Goal: Check status: Check status

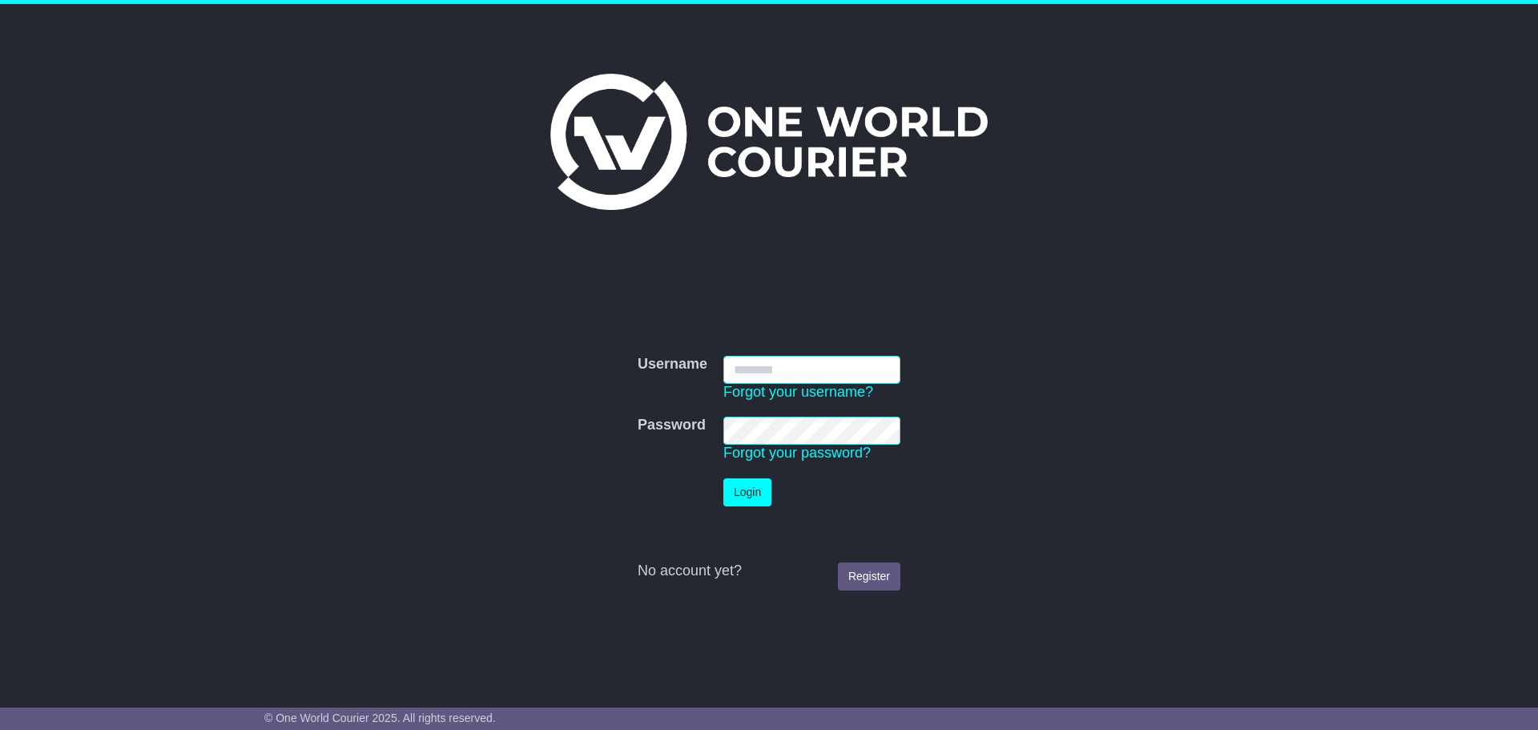
type input "**********"
click at [757, 489] on button "Login" at bounding box center [747, 492] width 48 height 28
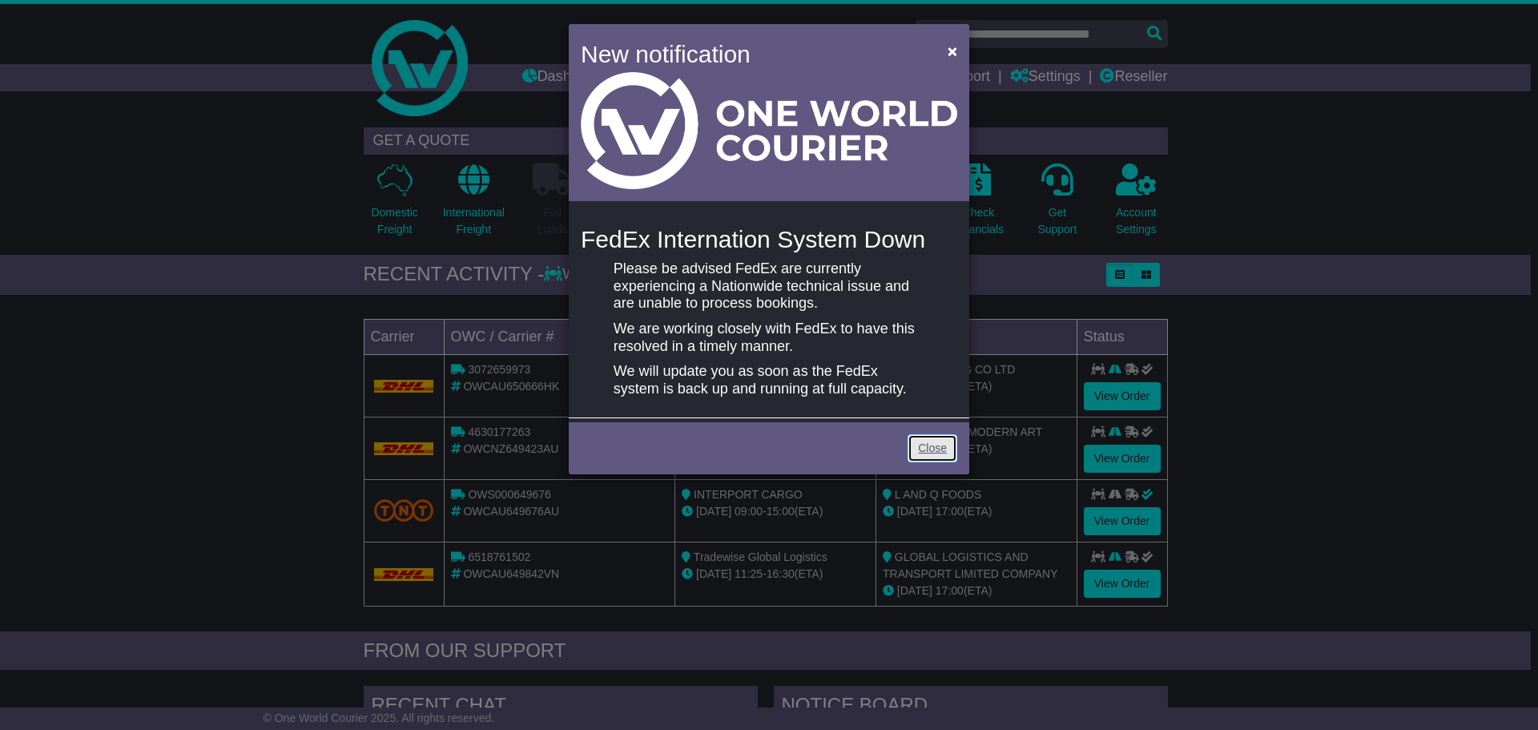
click at [927, 445] on link "Close" at bounding box center [932, 448] width 50 height 28
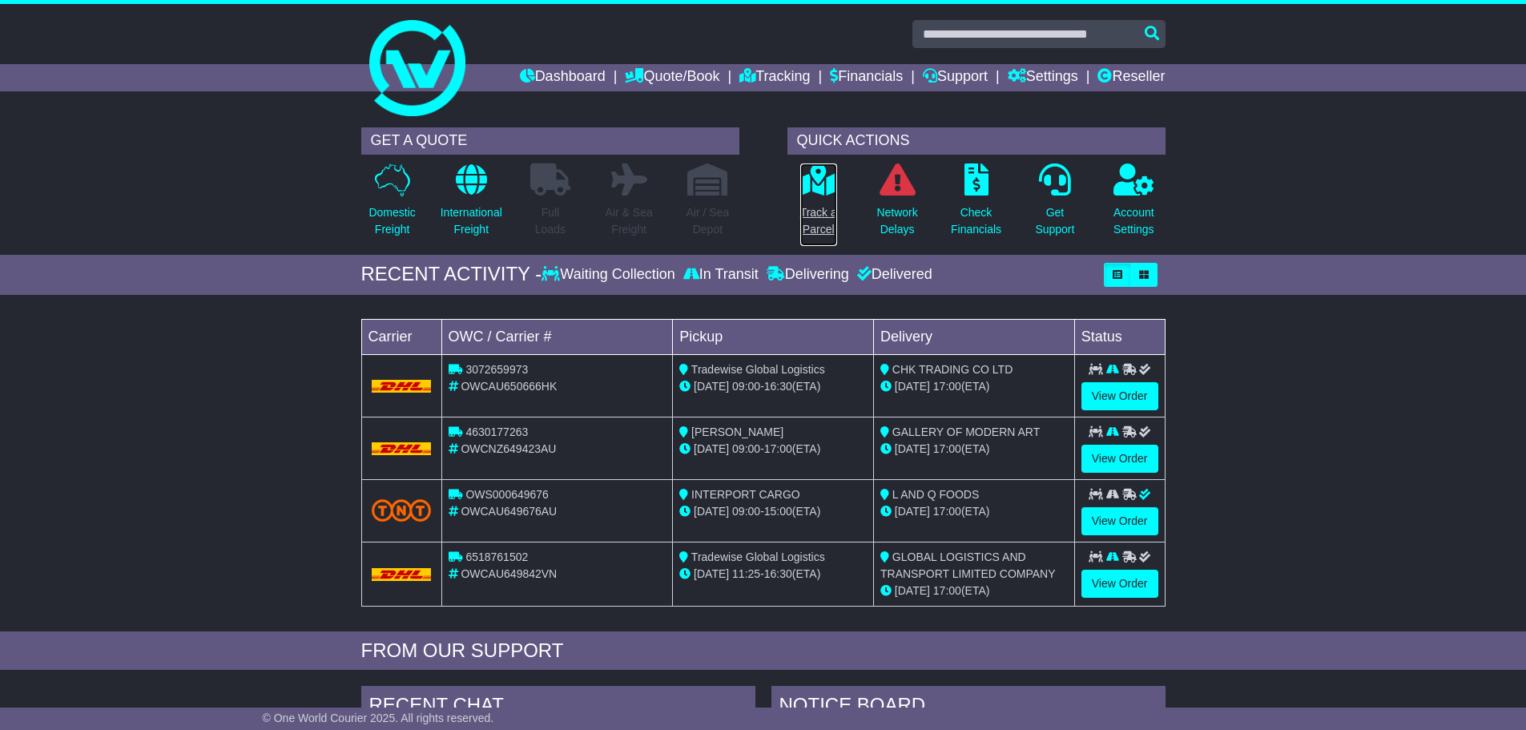
click at [811, 226] on p "Track a Parcel" at bounding box center [818, 221] width 37 height 34
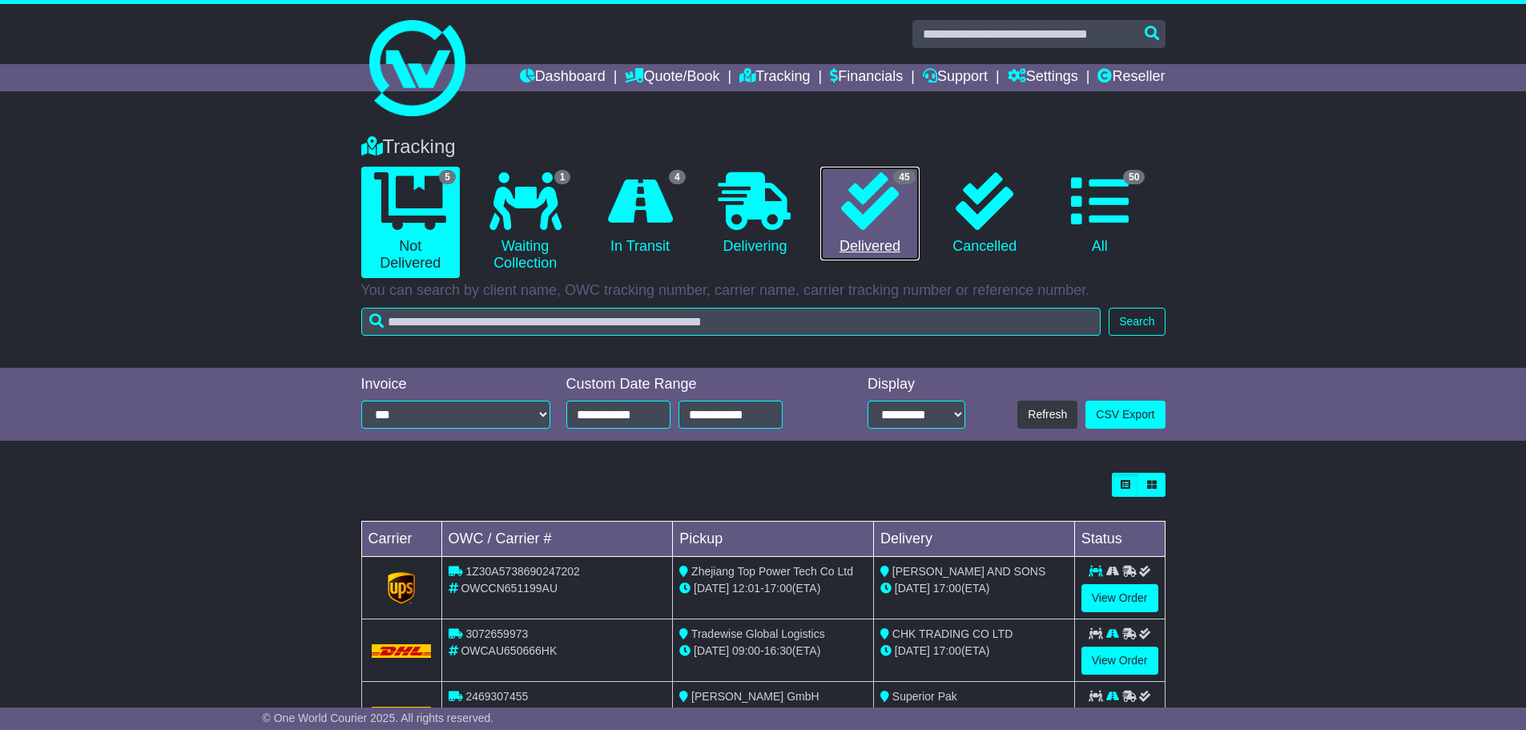
click at [859, 248] on link "45 Delivered" at bounding box center [869, 214] width 99 height 94
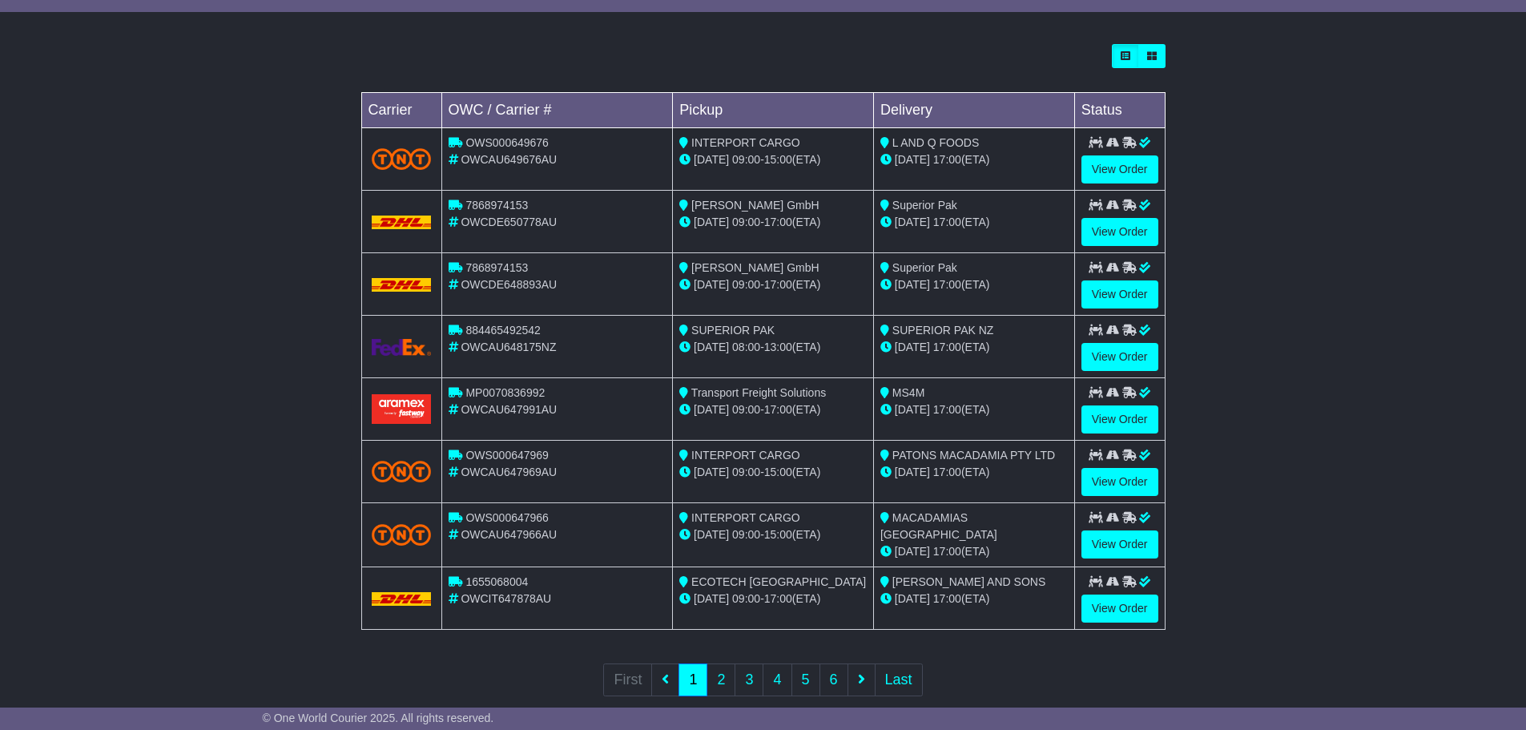
scroll to position [455, 0]
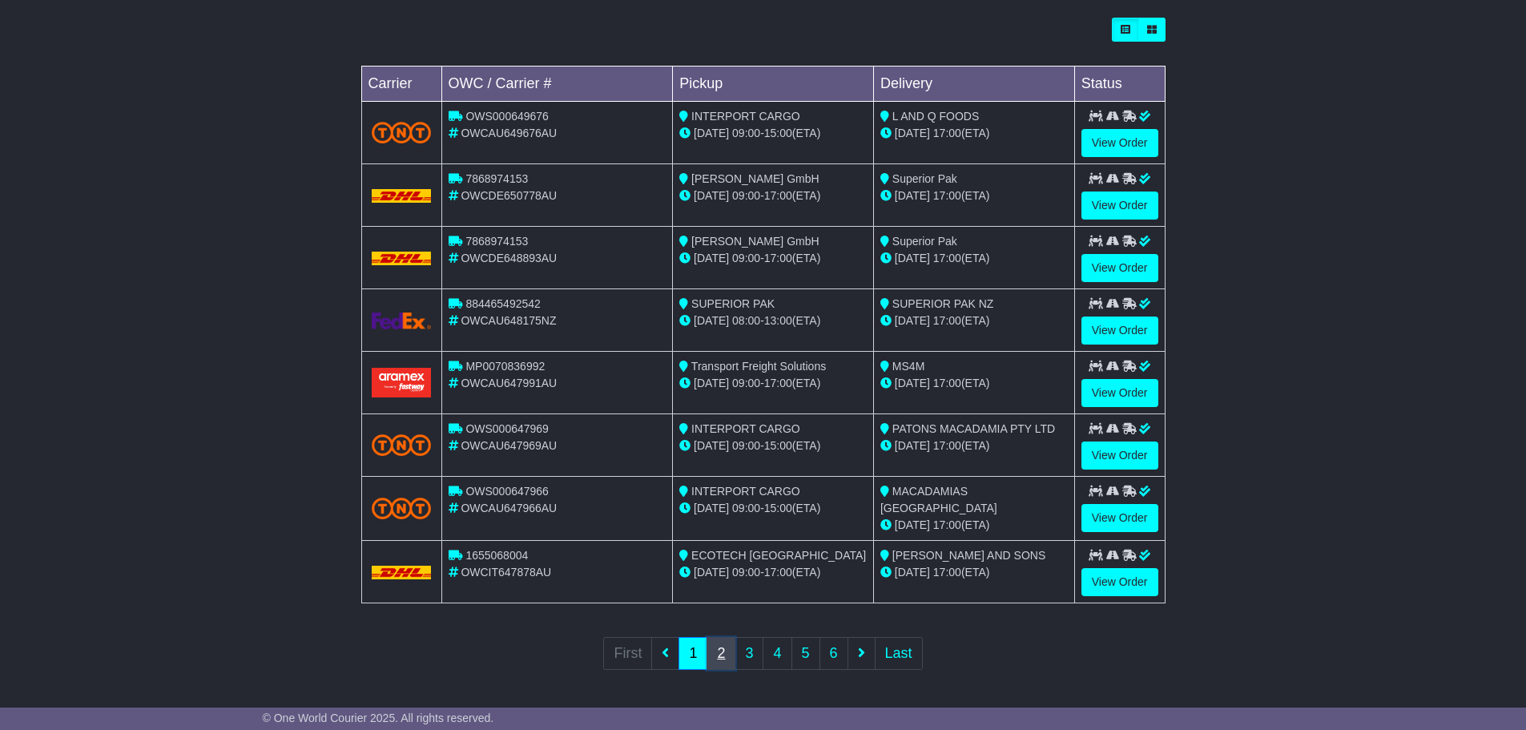
click at [726, 647] on link "2" at bounding box center [720, 653] width 29 height 33
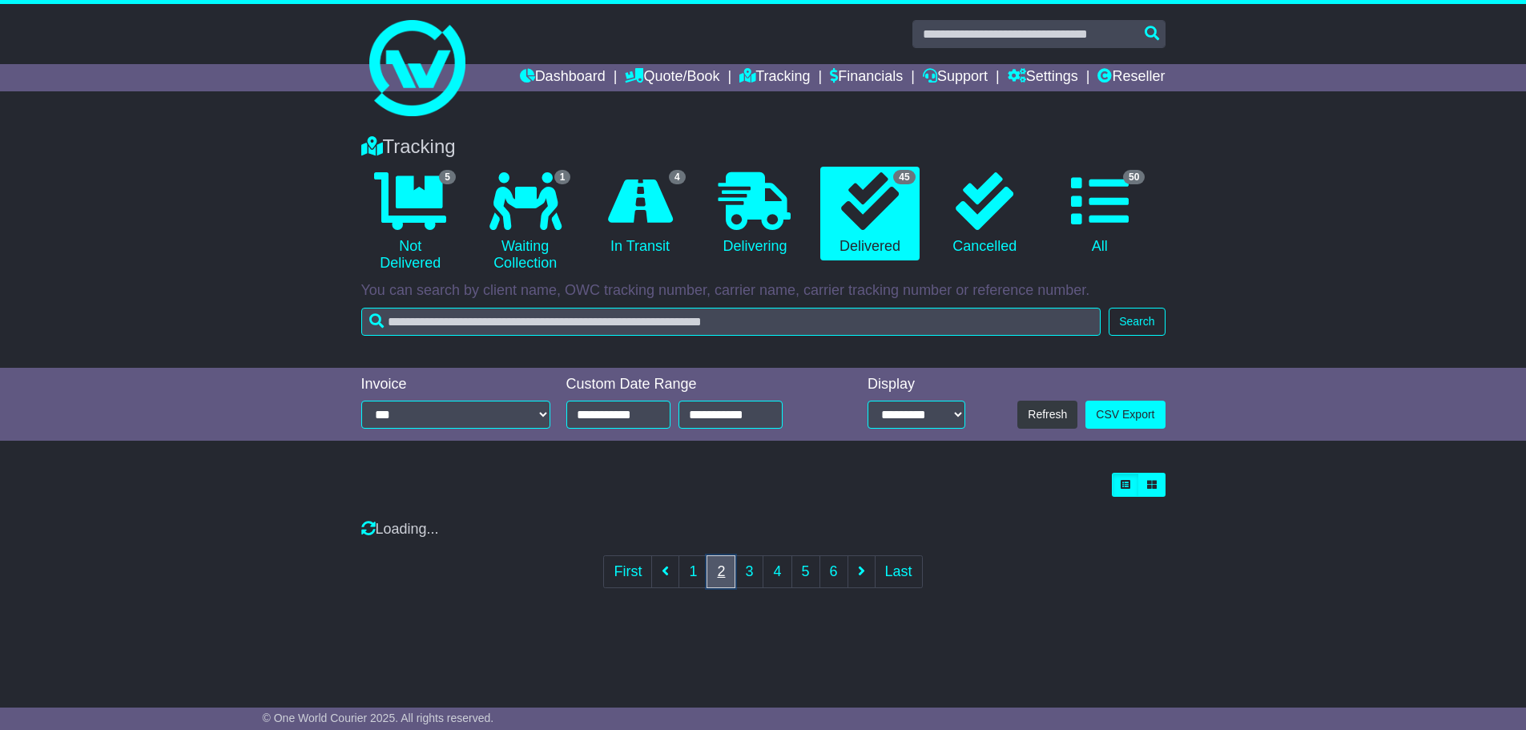
scroll to position [0, 0]
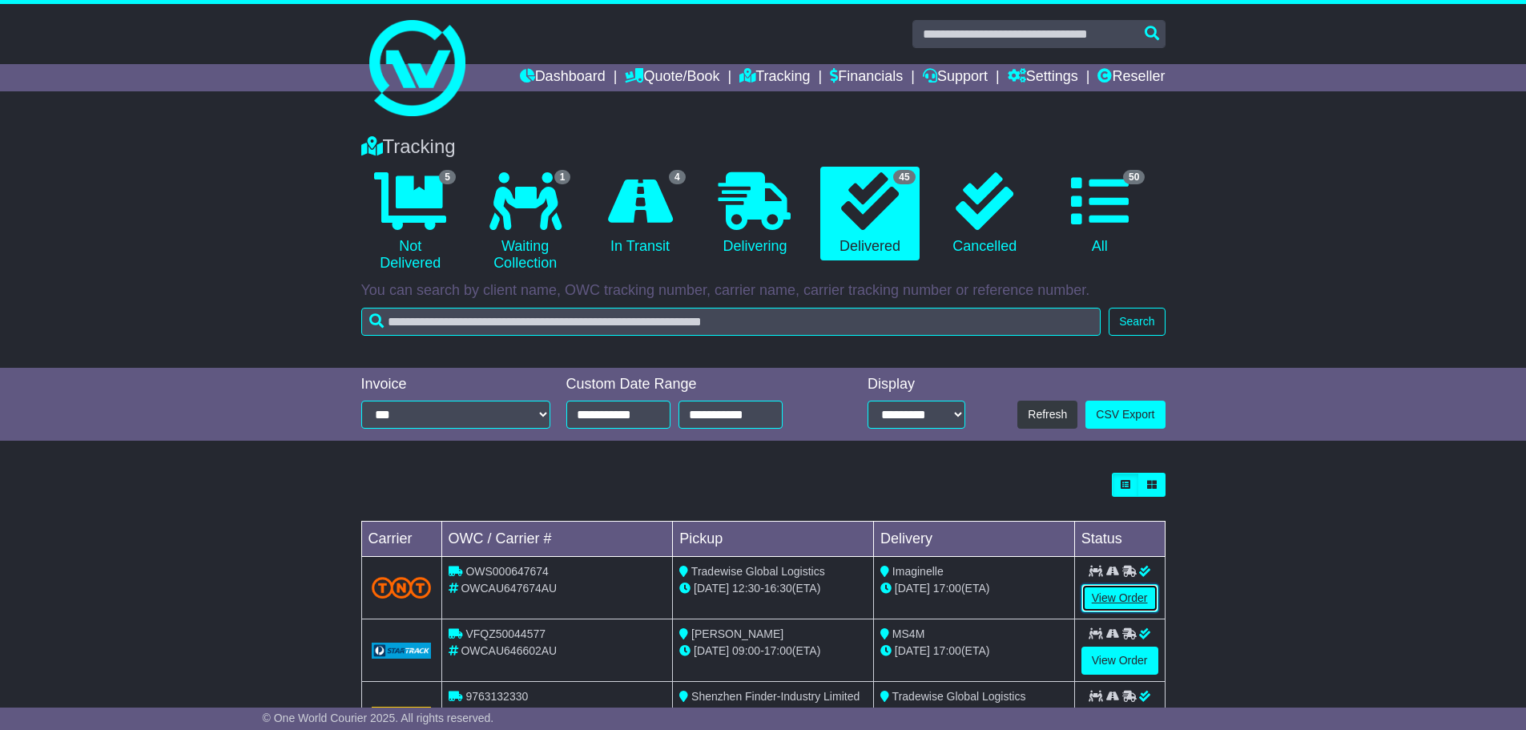
click at [1111, 590] on link "View Order" at bounding box center [1119, 598] width 77 height 28
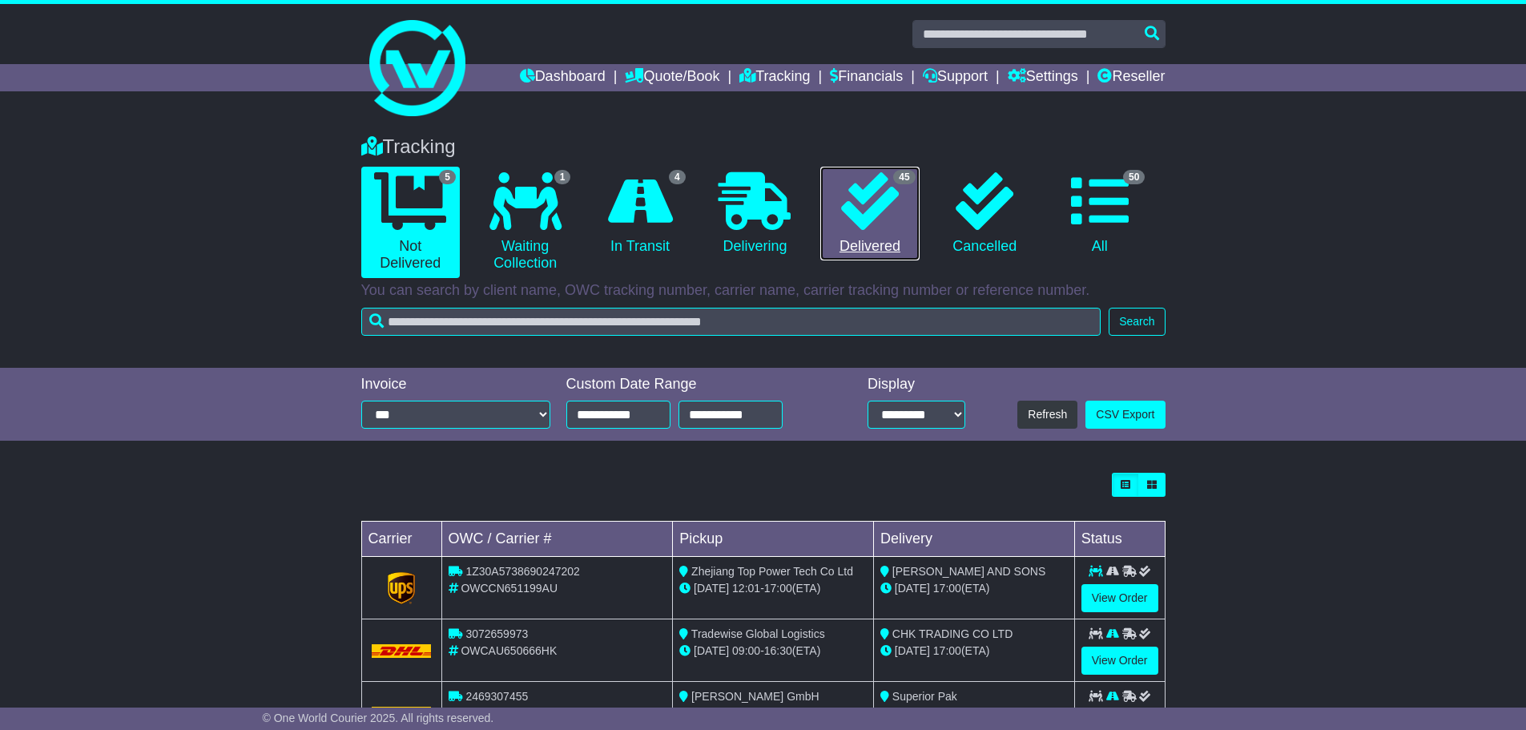
click at [883, 237] on link "45 Delivered" at bounding box center [869, 214] width 99 height 94
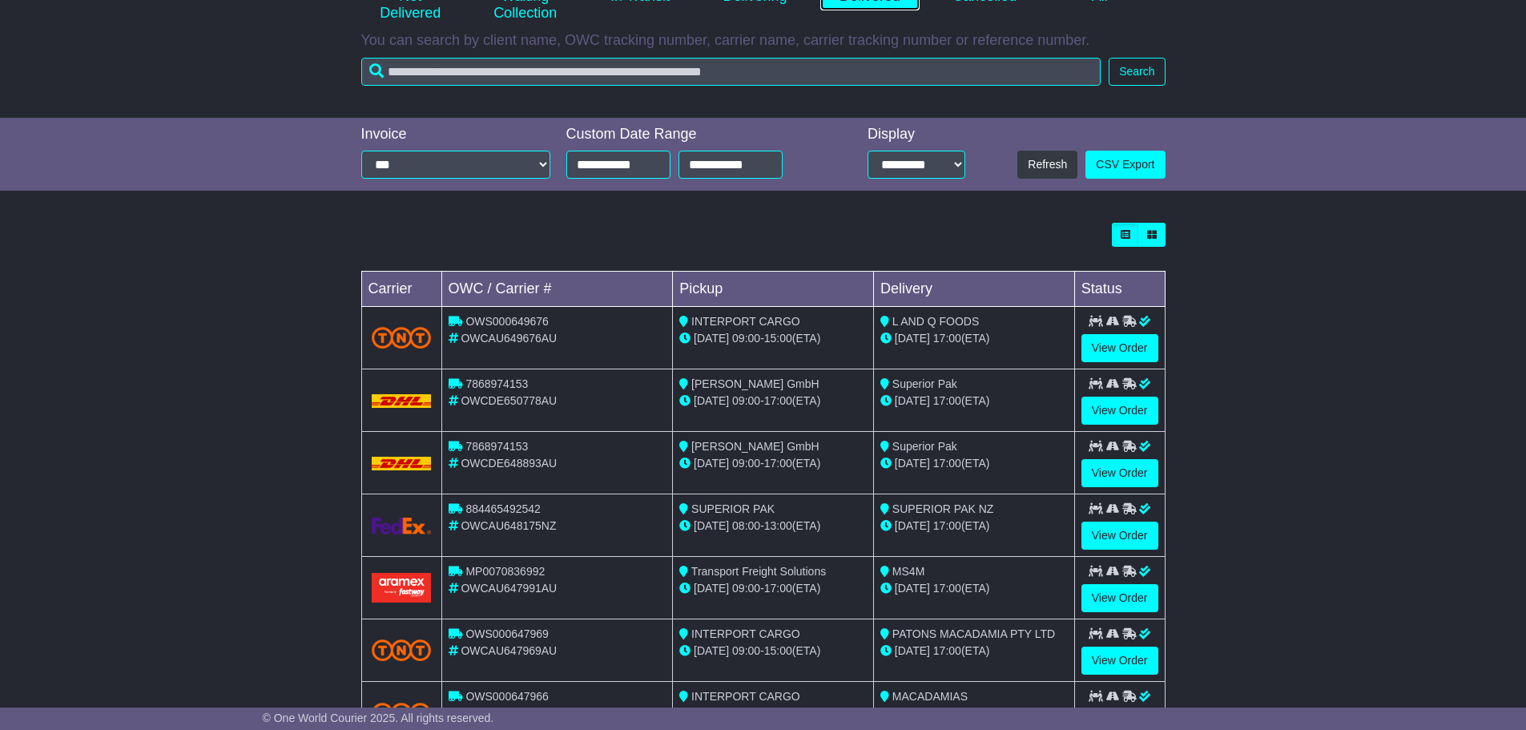
scroll to position [400, 0]
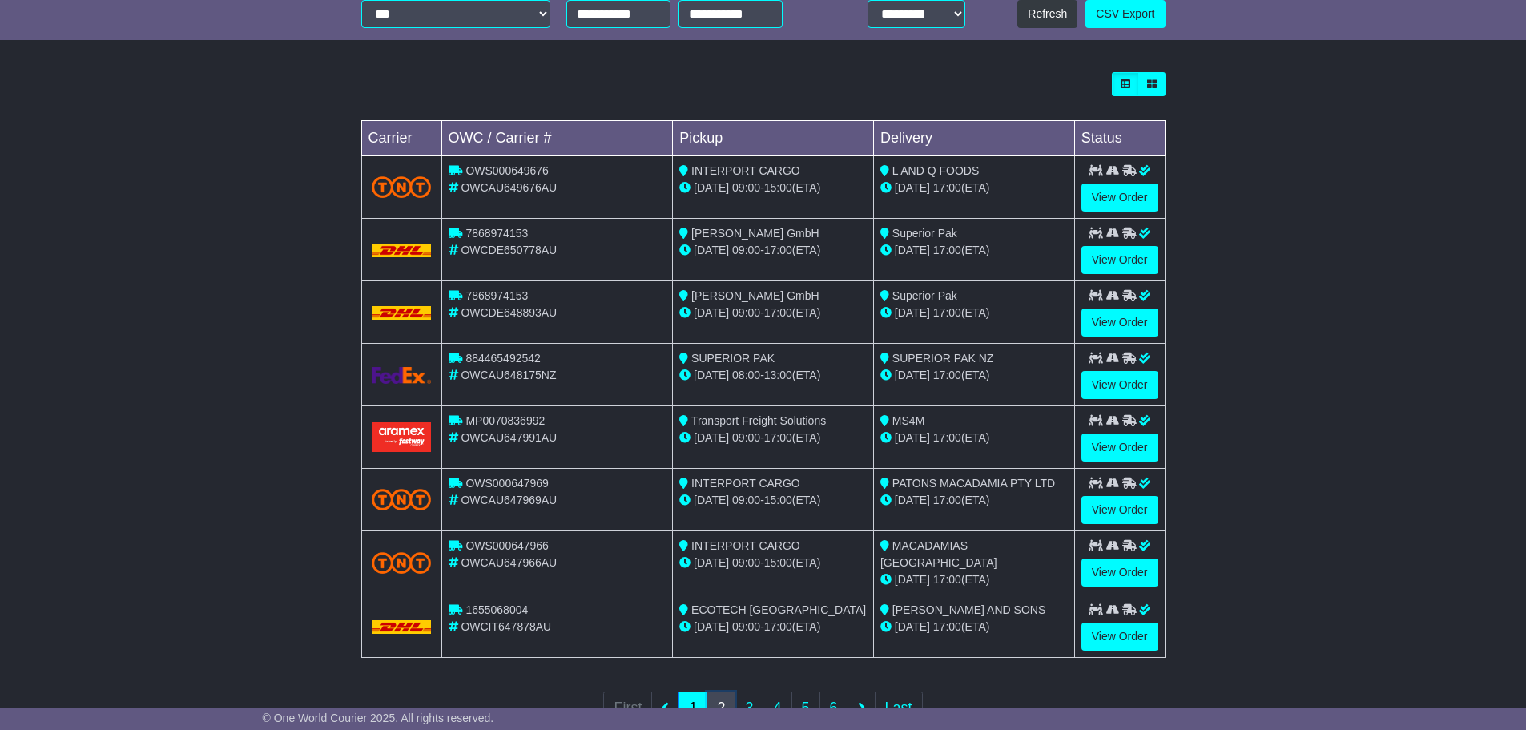
click at [718, 697] on link "2" at bounding box center [720, 707] width 29 height 33
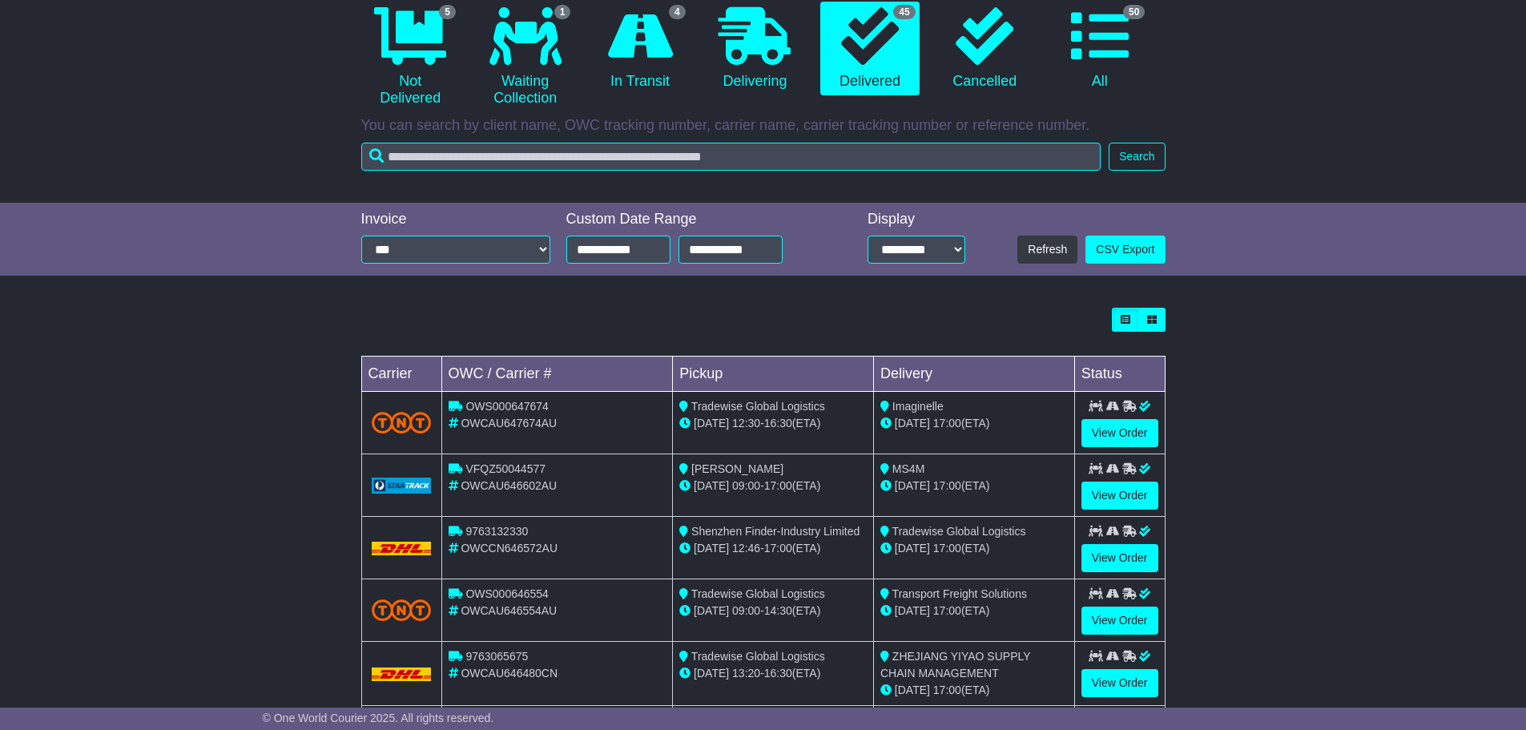
scroll to position [240, 0]
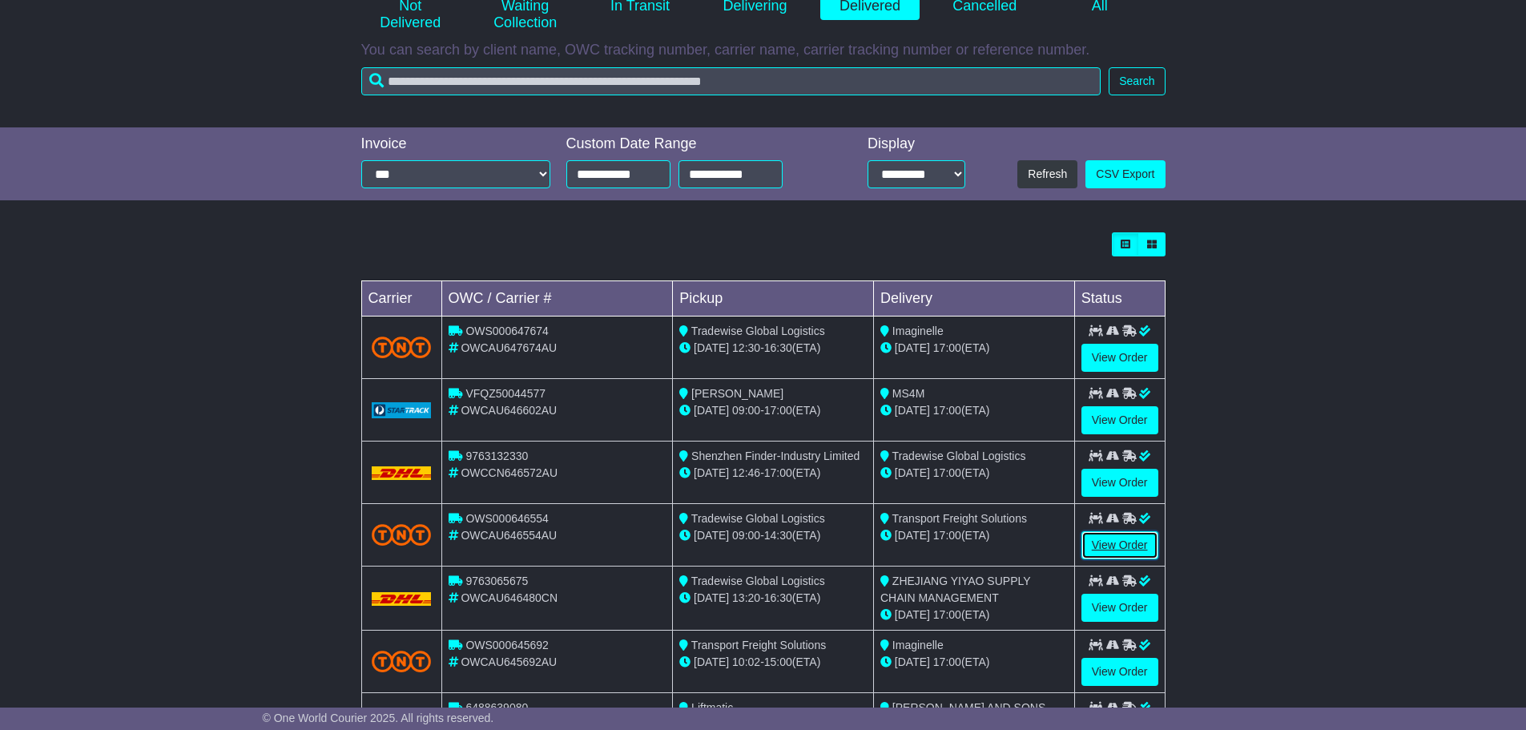
click at [1108, 538] on link "View Order" at bounding box center [1119, 545] width 77 height 28
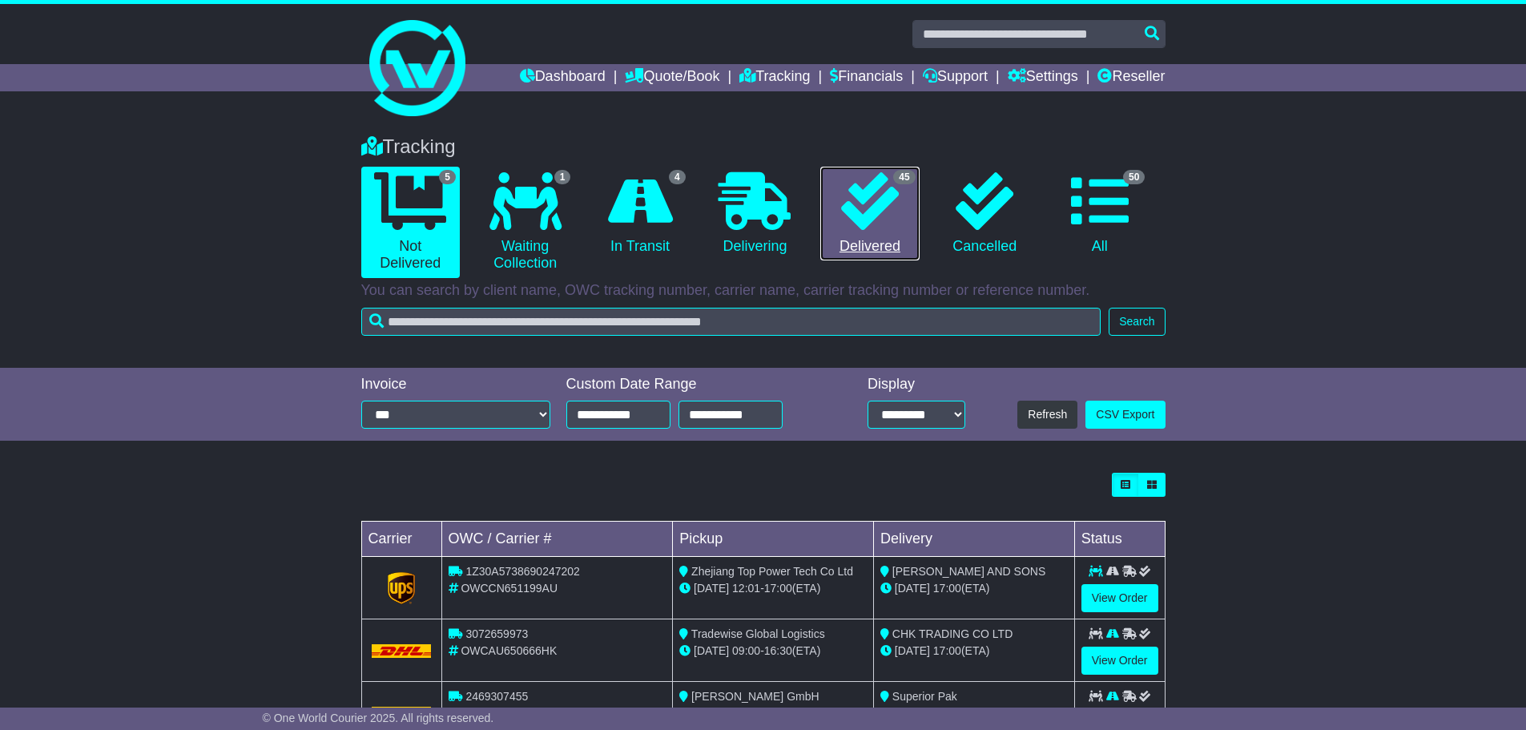
click at [872, 209] on icon at bounding box center [870, 201] width 58 height 58
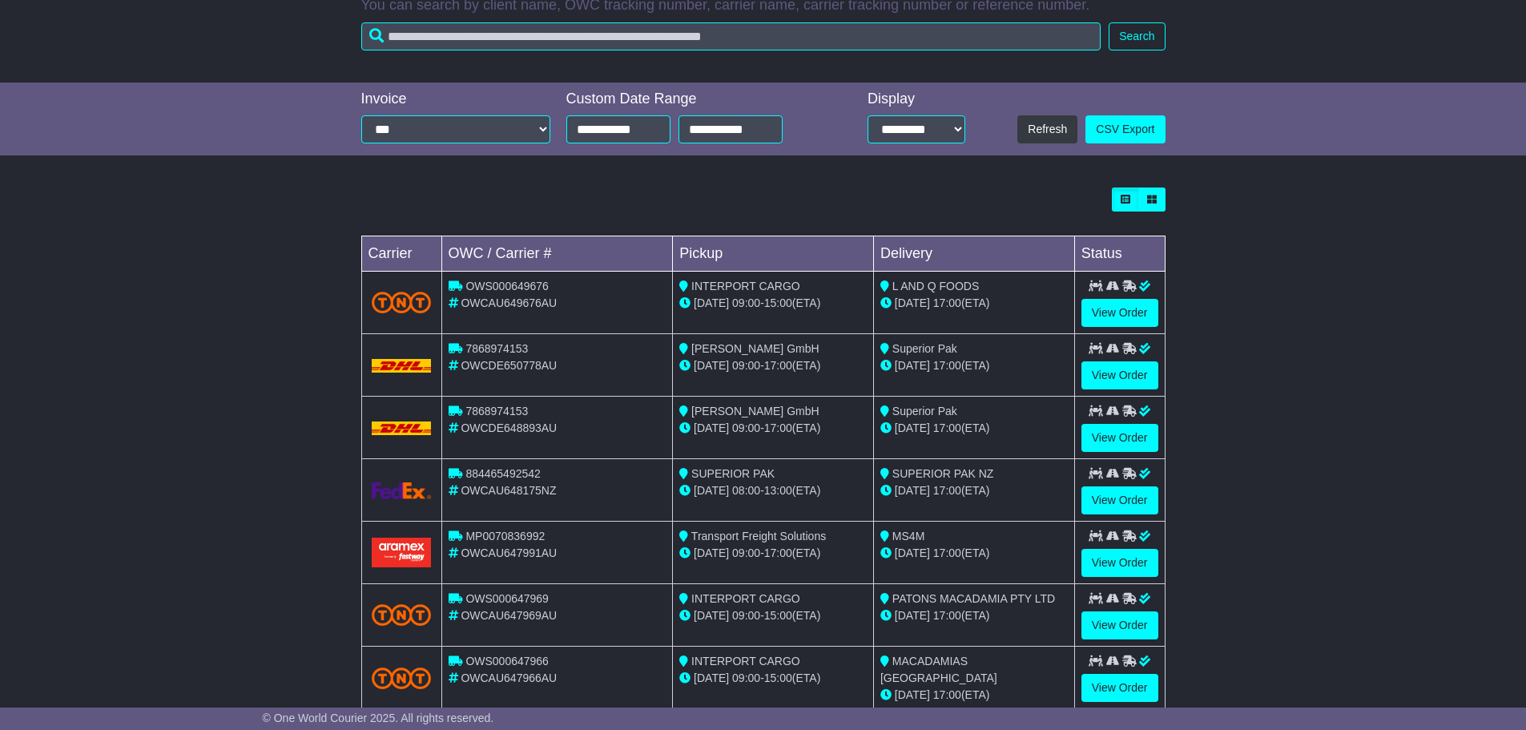
scroll to position [455, 0]
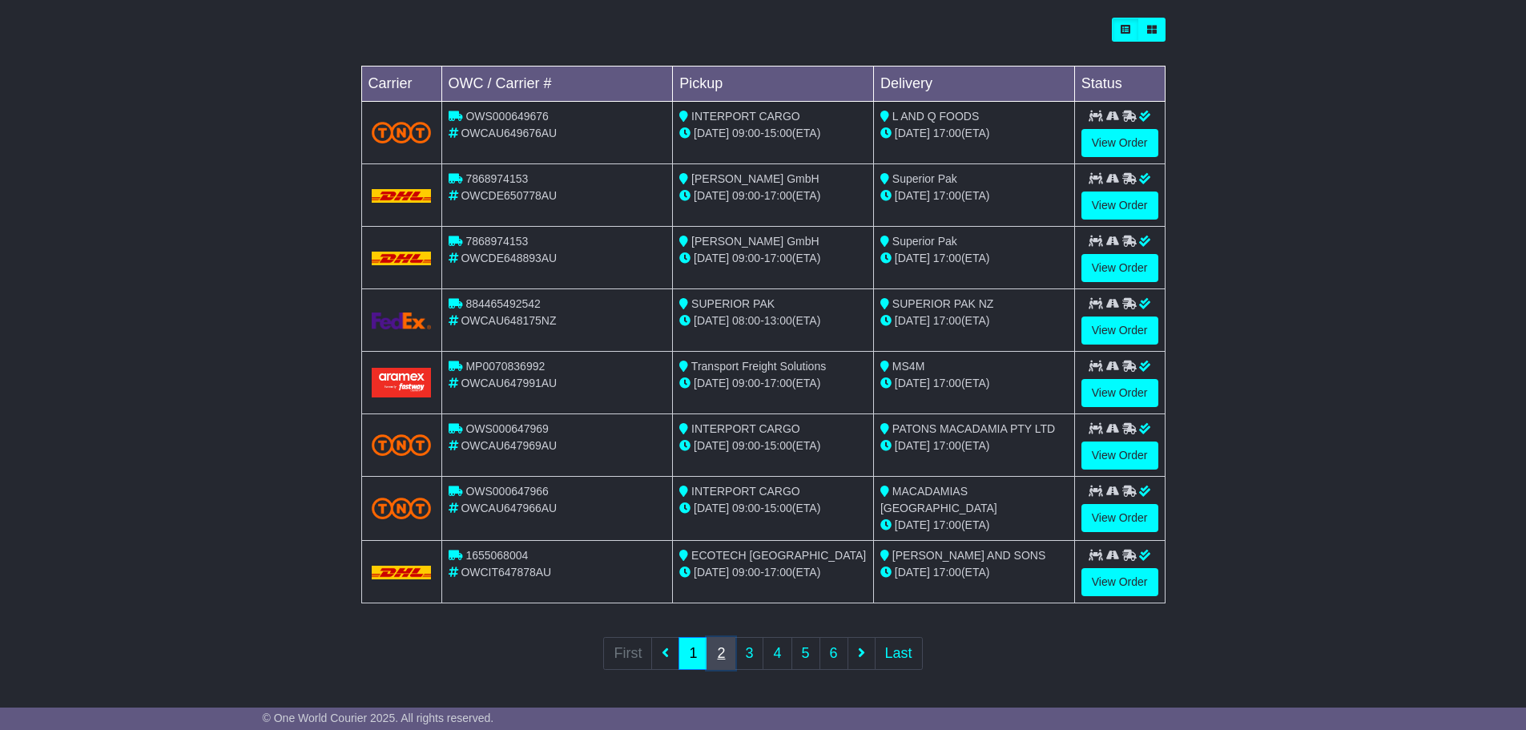
click at [730, 650] on link "2" at bounding box center [720, 653] width 29 height 33
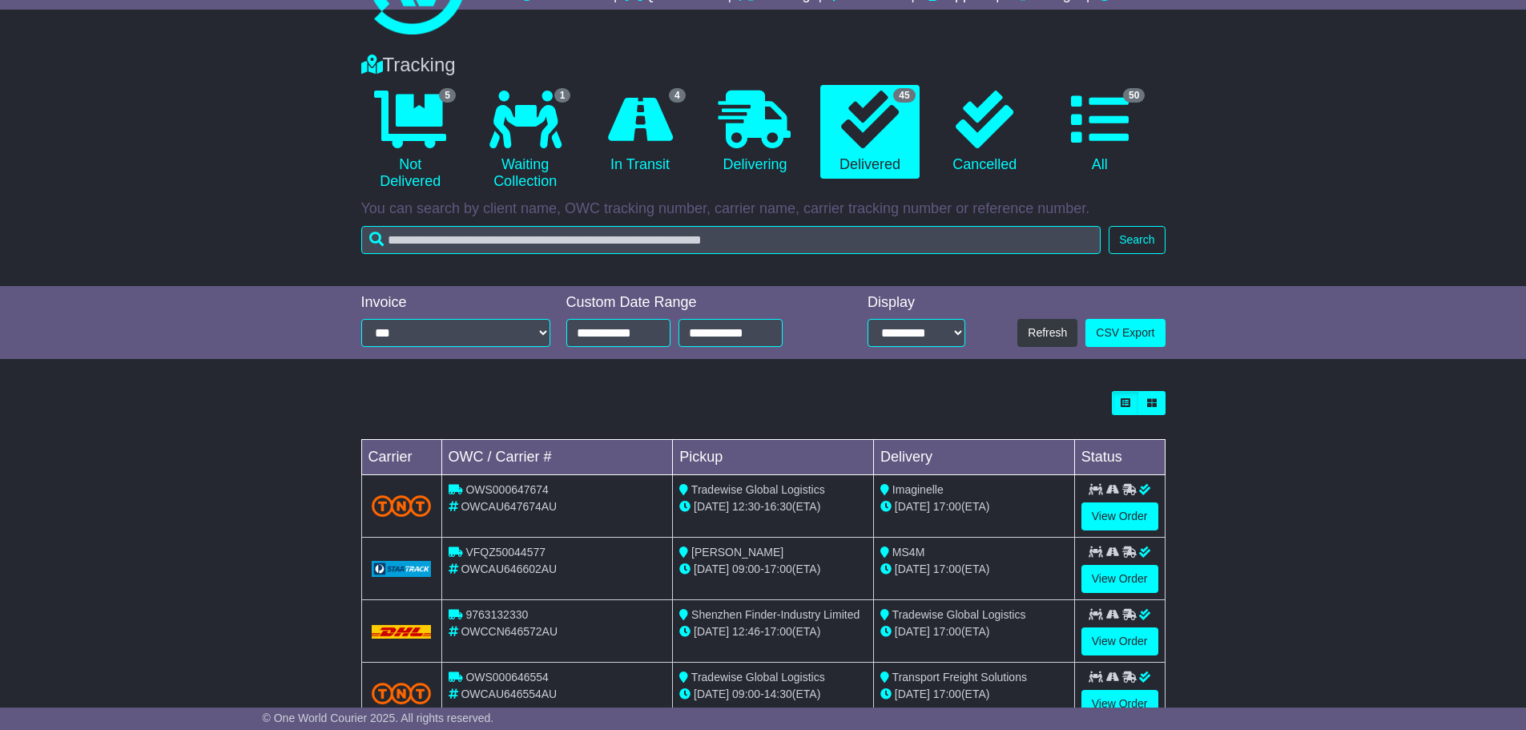
scroll to position [160, 0]
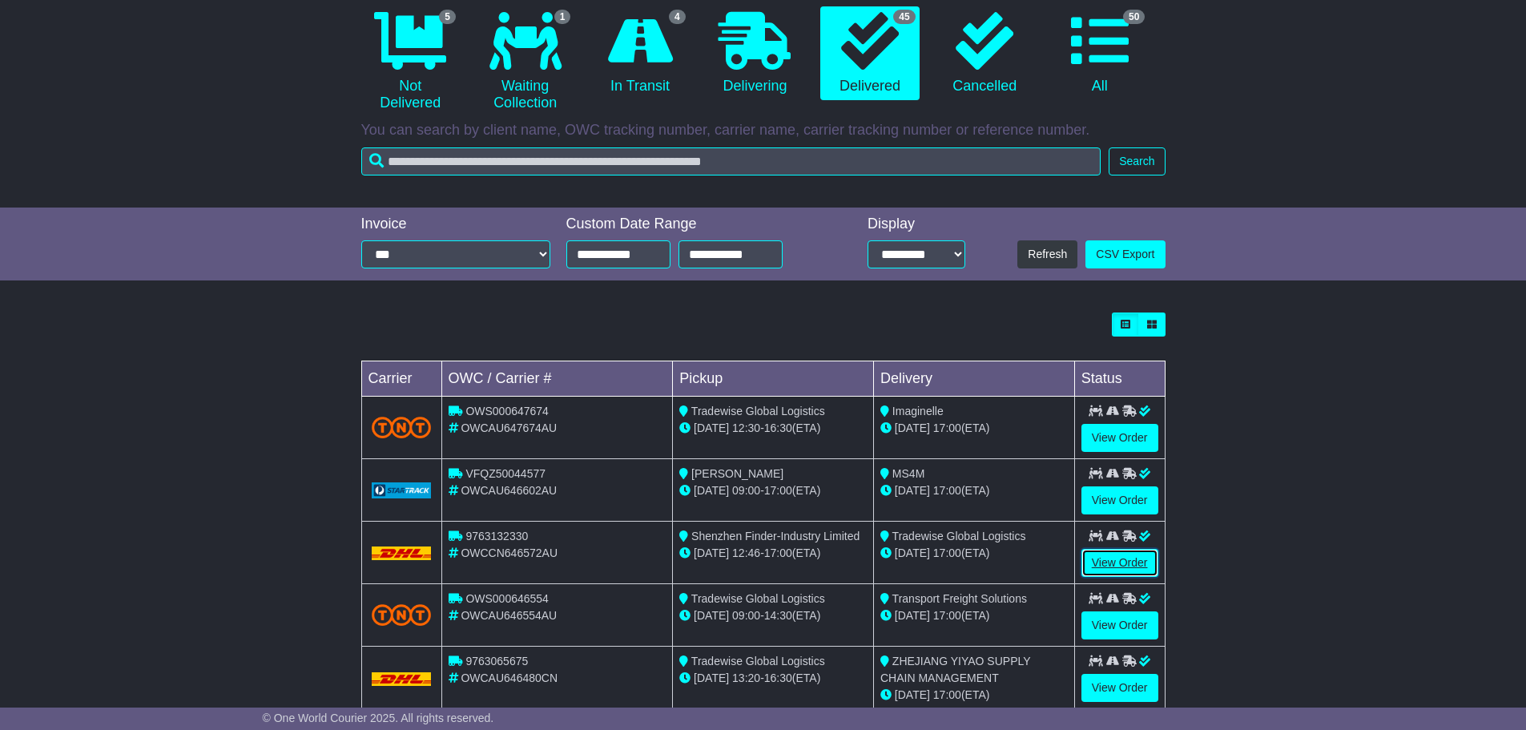
click at [1115, 557] on link "View Order" at bounding box center [1119, 563] width 77 height 28
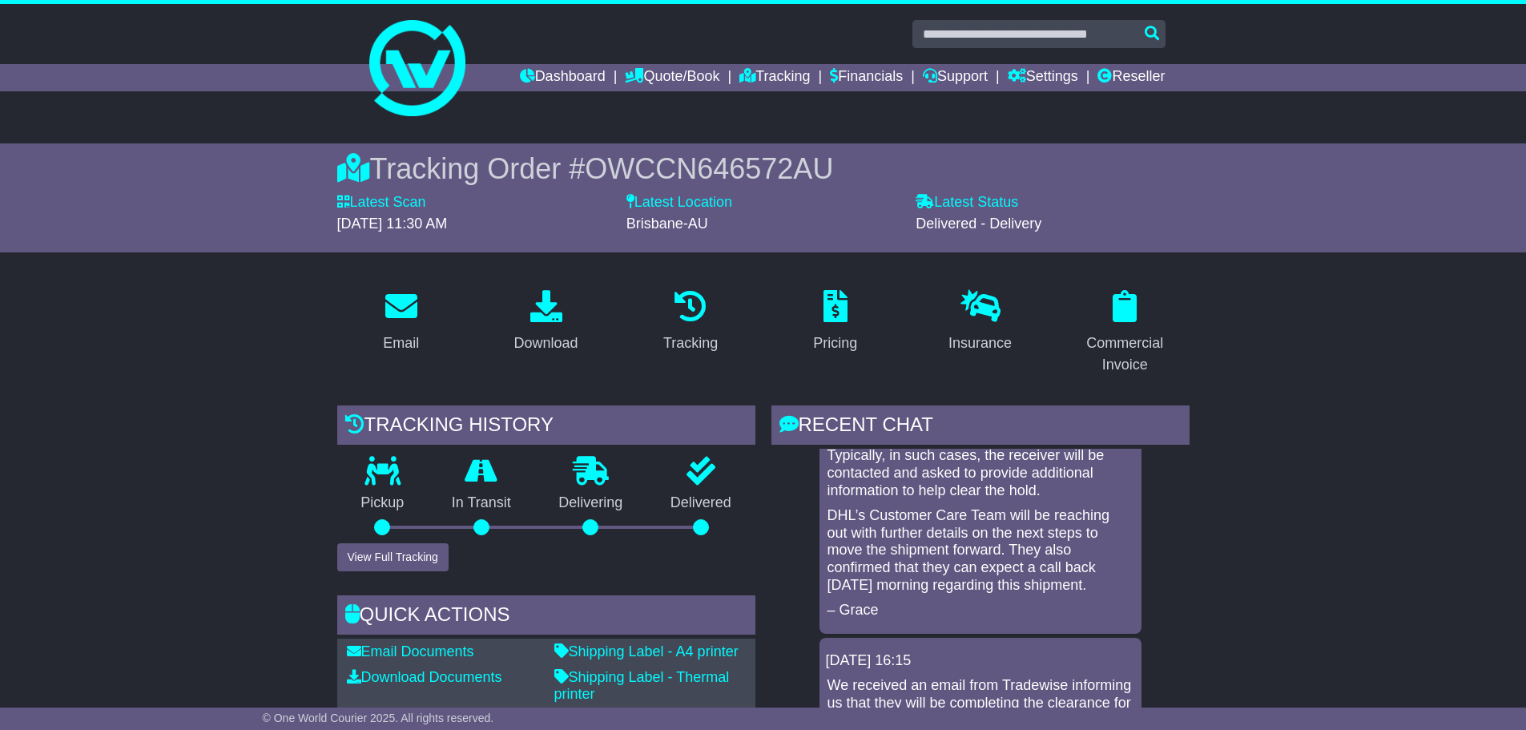
scroll to position [1762, 0]
